Goal: Information Seeking & Learning: Learn about a topic

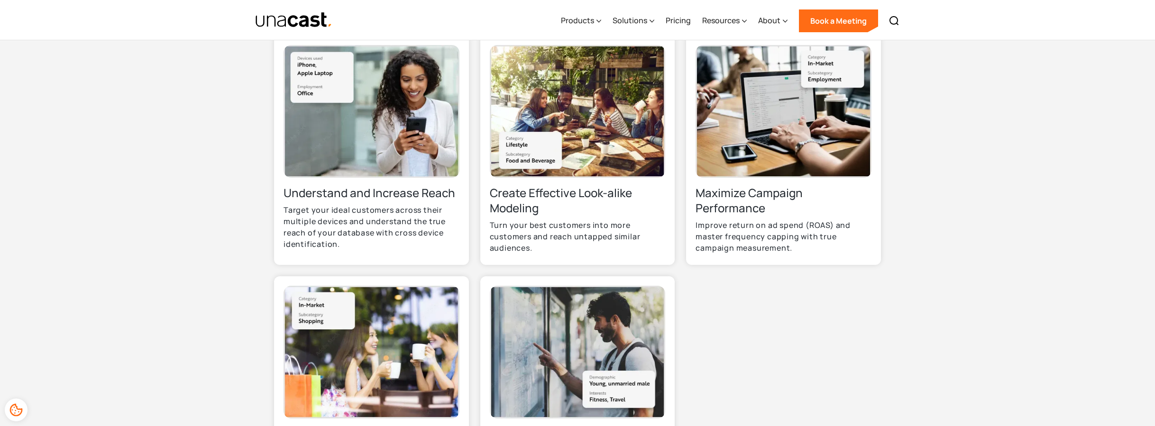
scroll to position [347, 0]
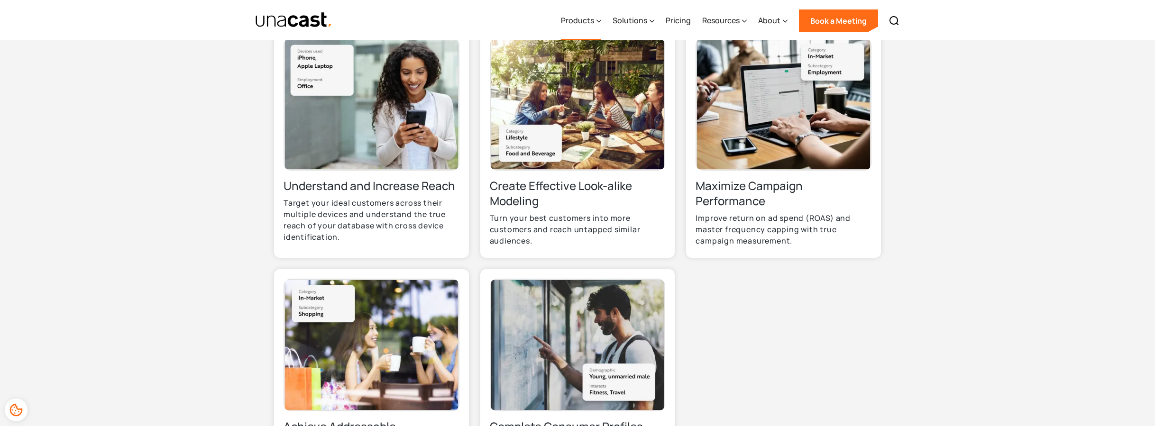
click at [594, 22] on div "Products" at bounding box center [577, 20] width 33 height 11
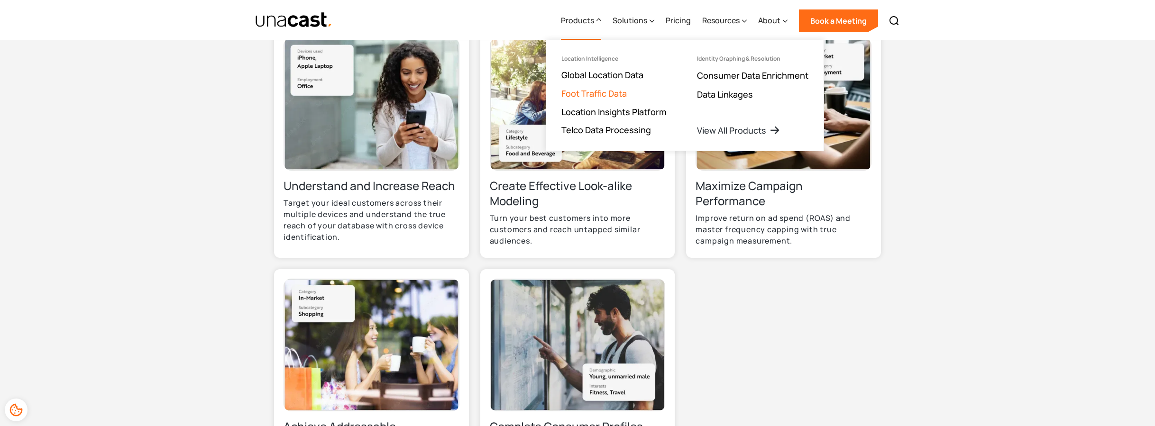
click at [608, 92] on link "Foot Traffic Data" at bounding box center [594, 93] width 65 height 11
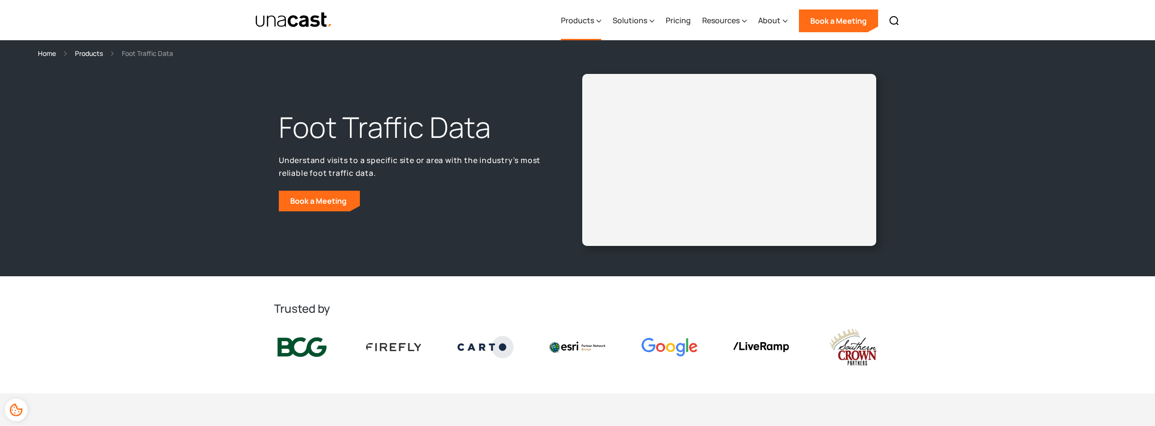
click at [598, 19] on div "Products" at bounding box center [581, 20] width 40 height 39
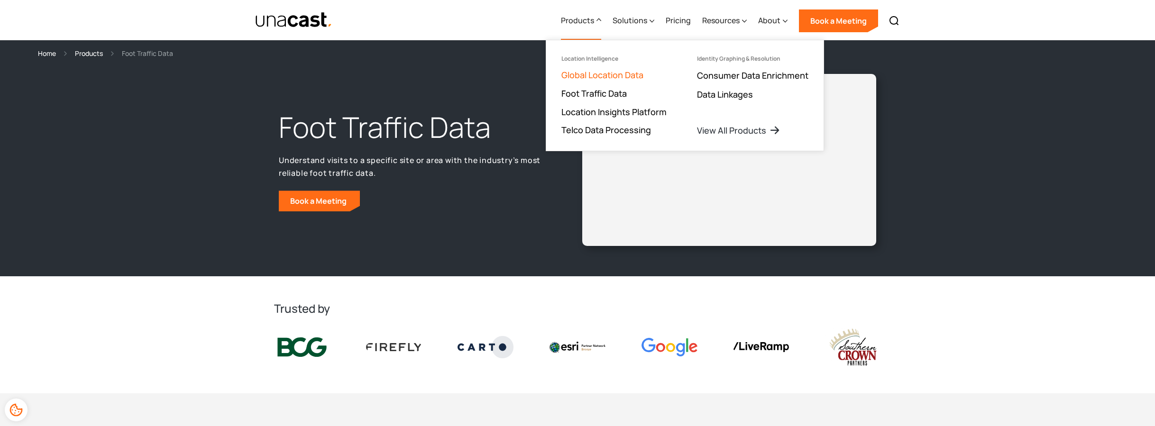
click at [593, 74] on link "Global Location Data" at bounding box center [603, 74] width 82 height 11
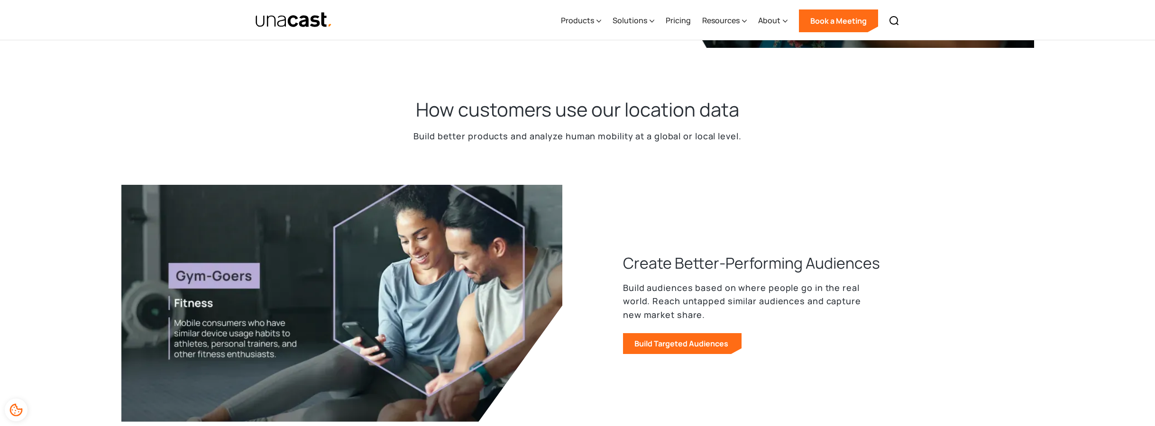
scroll to position [266, 0]
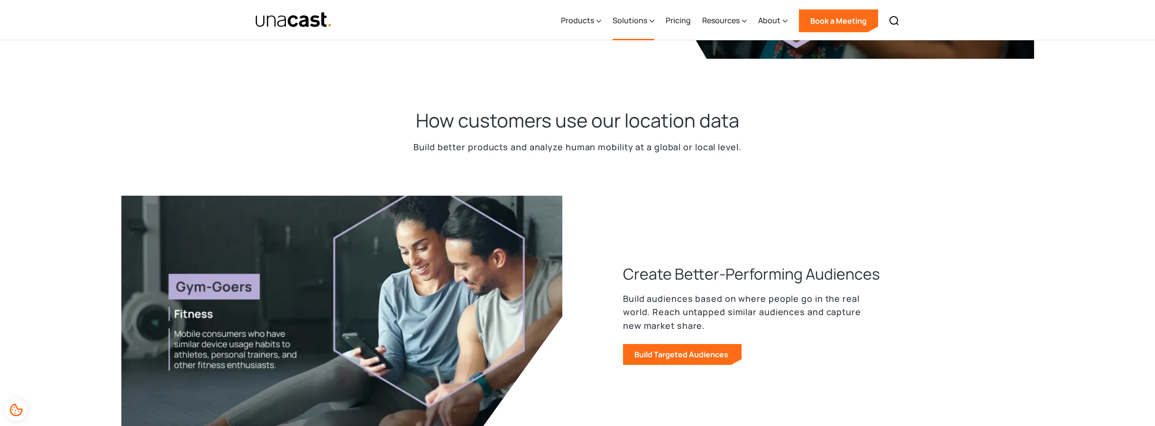
click at [652, 18] on icon at bounding box center [652, 21] width 5 height 10
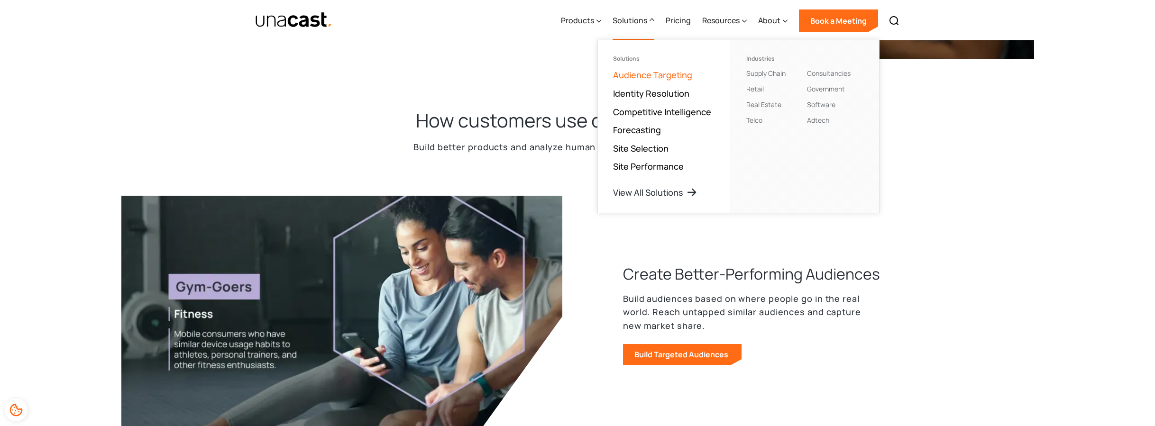
click at [658, 75] on link "Audience Targeting" at bounding box center [652, 74] width 79 height 11
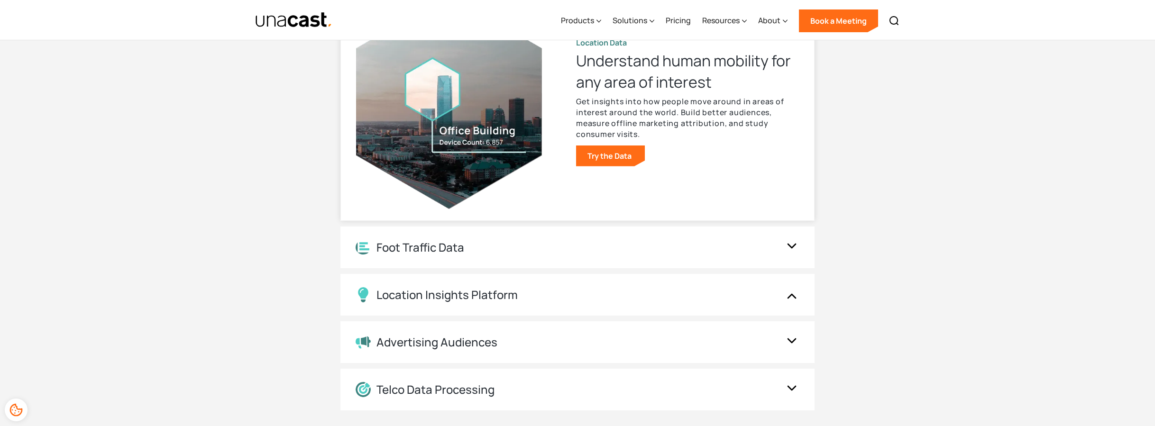
scroll to position [1752, 0]
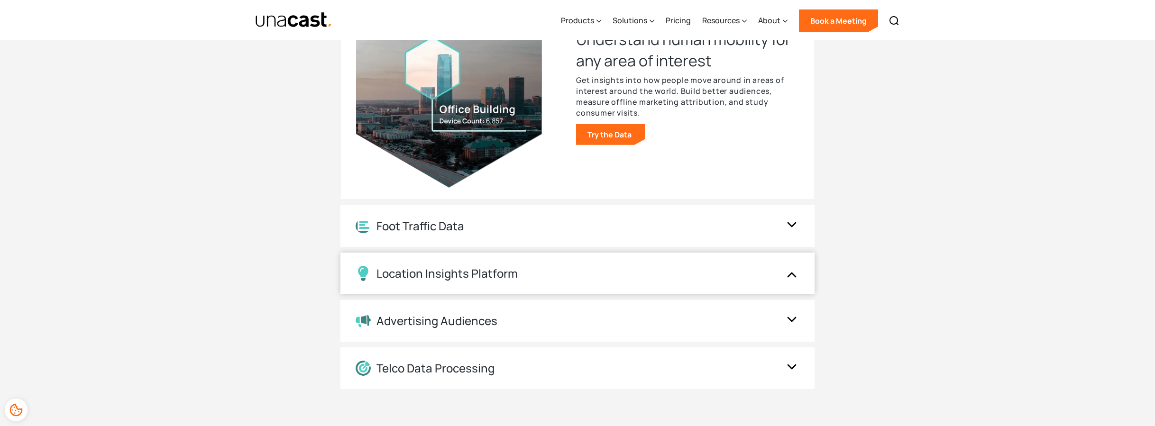
click at [791, 275] on img at bounding box center [792, 274] width 15 height 18
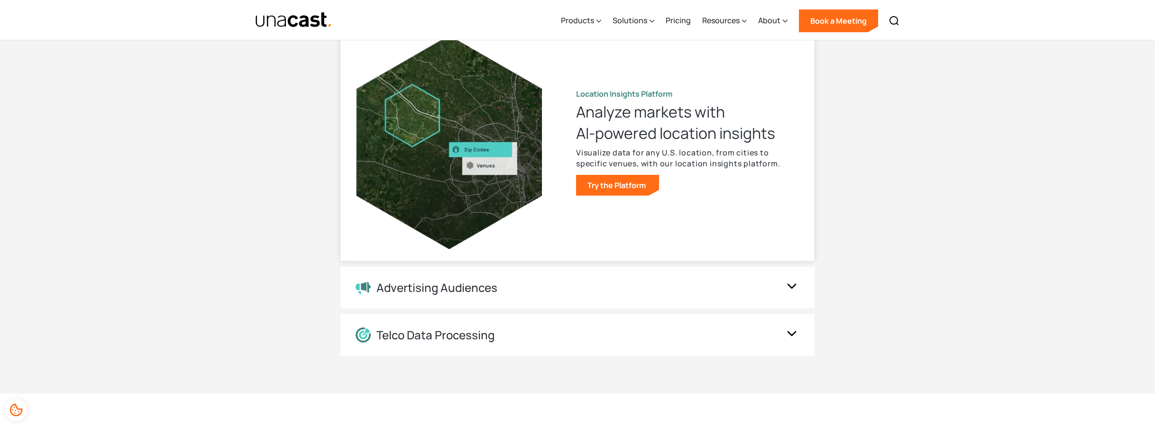
scroll to position [1790, 0]
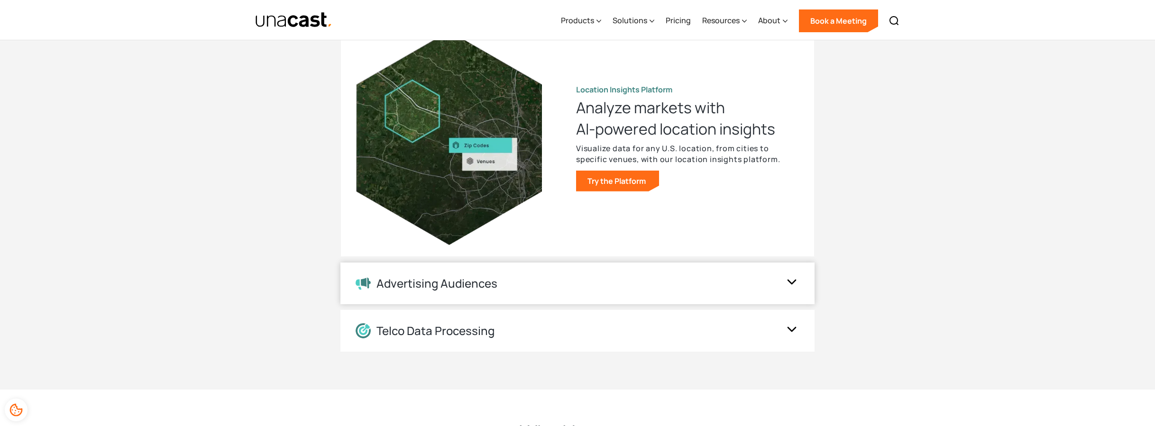
click at [793, 283] on img at bounding box center [792, 284] width 15 height 18
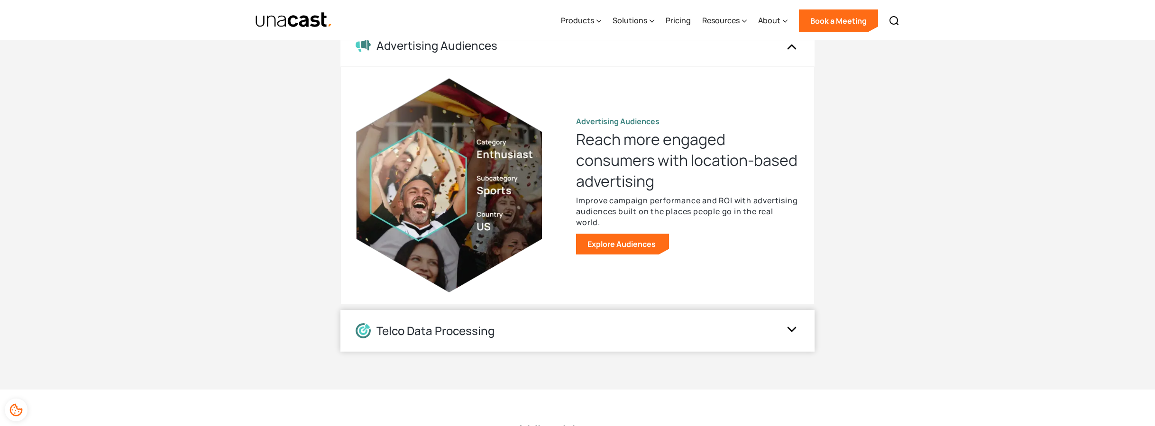
click at [790, 334] on img at bounding box center [792, 331] width 15 height 18
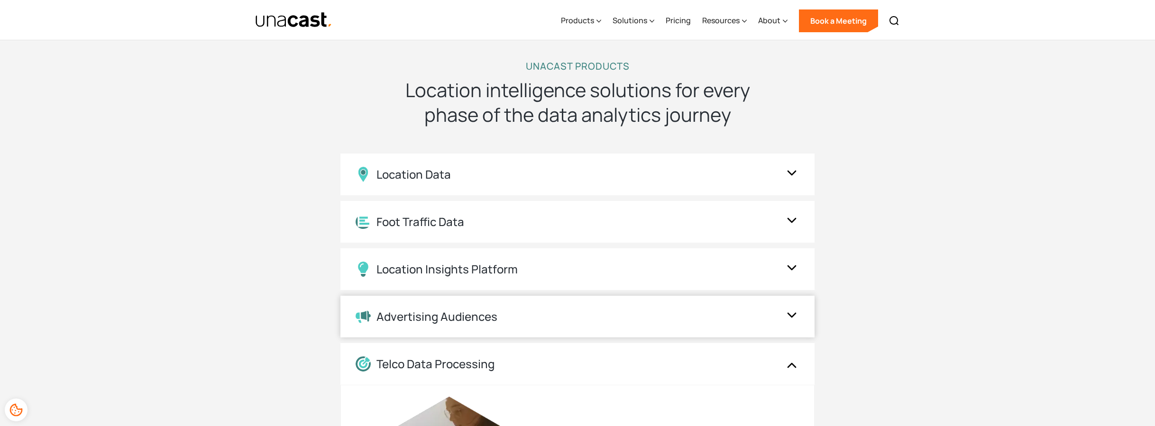
scroll to position [1508, 0]
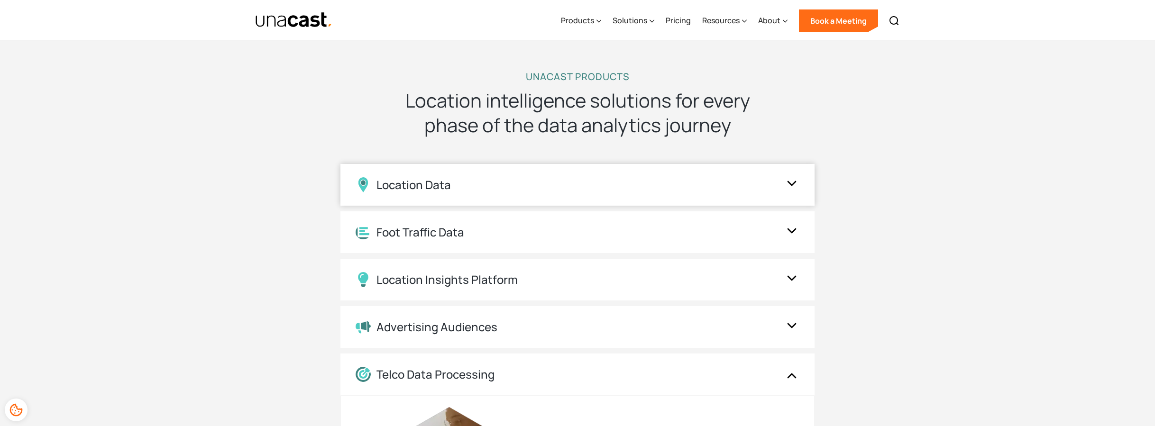
click at [792, 184] on img at bounding box center [792, 185] width 15 height 18
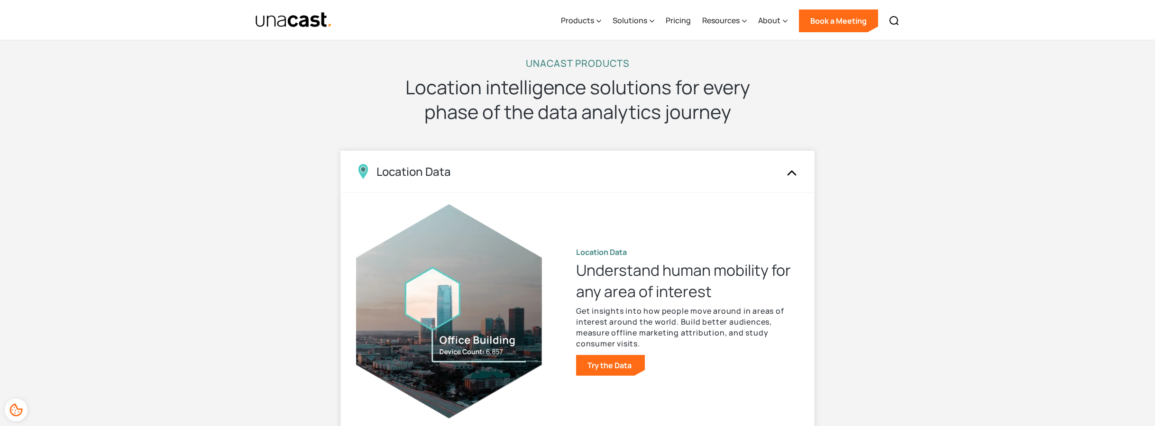
scroll to position [1548, 0]
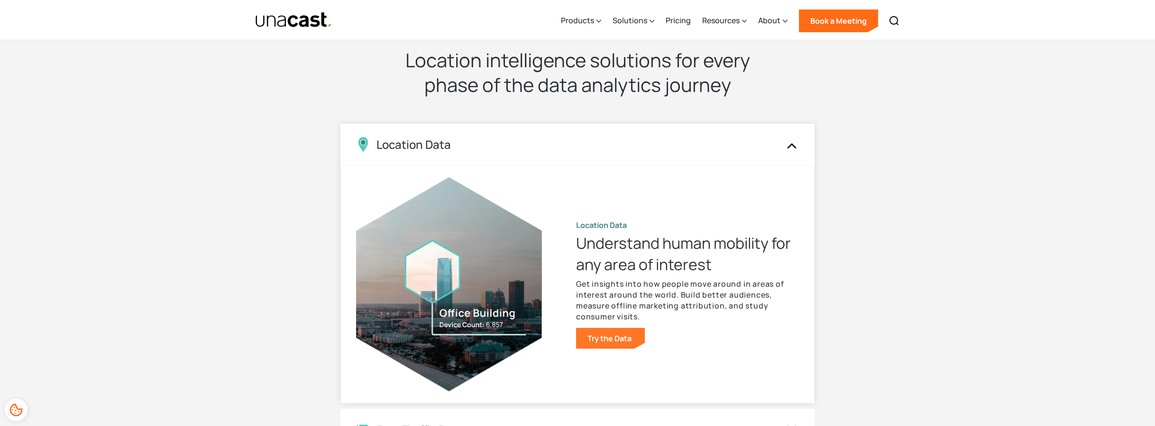
click at [613, 342] on link "Try the Data" at bounding box center [610, 338] width 69 height 21
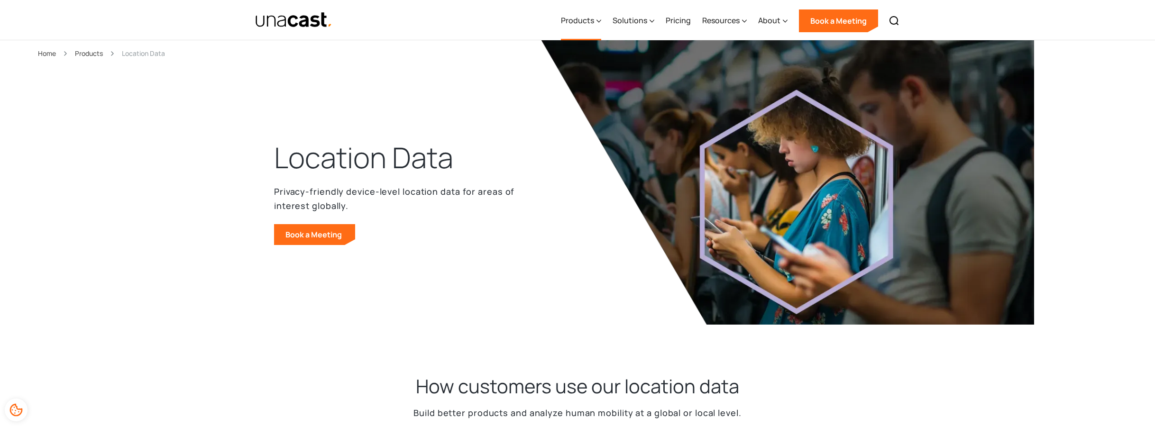
click at [601, 18] on icon at bounding box center [599, 21] width 5 height 10
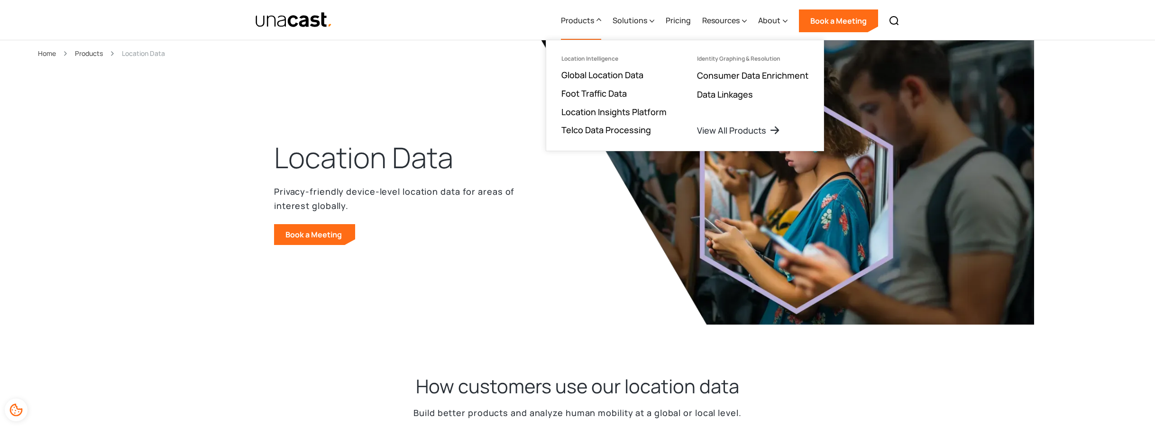
click at [494, 21] on div "Products Location Intelligence Global Location Data Foot Traffic Data Location …" at bounding box center [577, 20] width 683 height 40
